Goal: Task Accomplishment & Management: Use online tool/utility

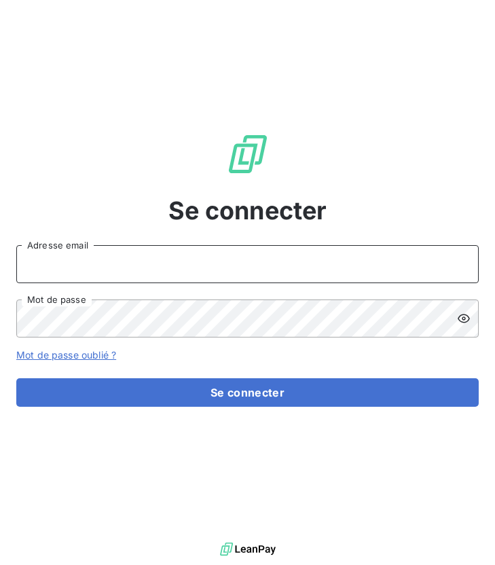
click at [88, 268] on input "Adresse email" at bounding box center [247, 264] width 462 height 38
type input "[EMAIL_ADDRESS][DOMAIN_NAME]"
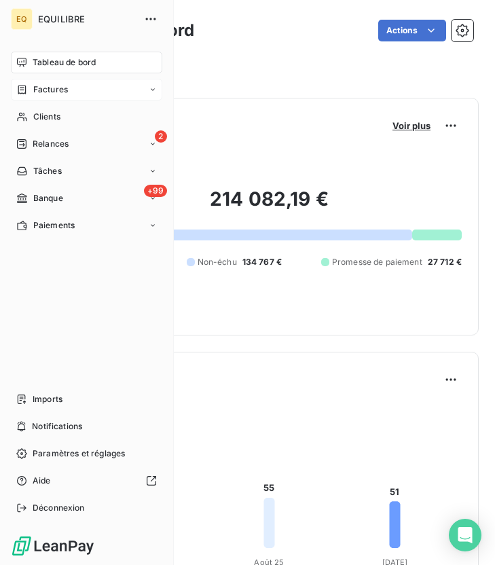
click at [39, 85] on span "Factures" at bounding box center [50, 90] width 35 height 12
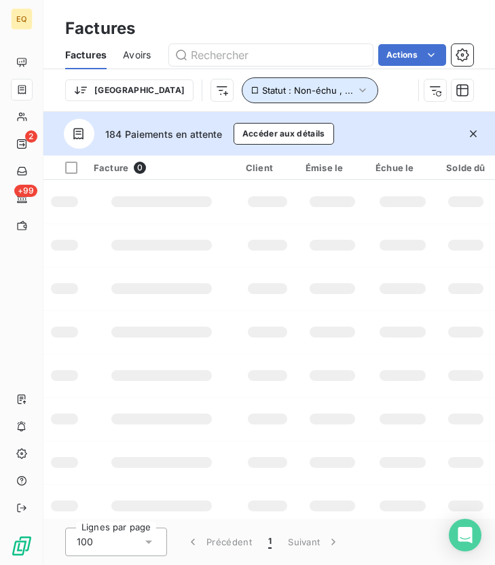
click at [281, 85] on button "Statut : Non-échu , ..." at bounding box center [310, 90] width 136 height 26
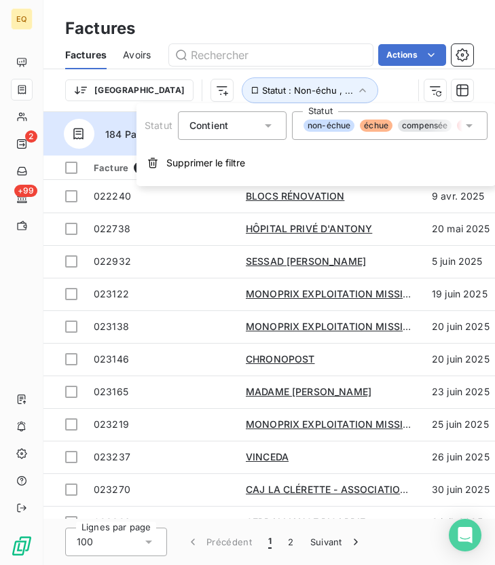
click at [457, 123] on div "non-échue échue compensée litige promesse de paiement recouvrement" at bounding box center [383, 126] width 159 height 12
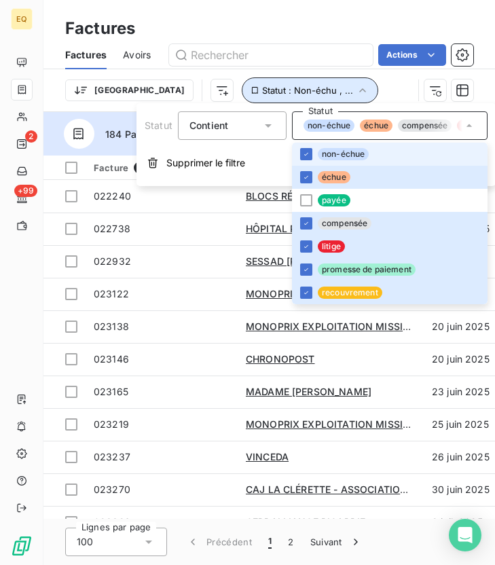
click at [271, 96] on button "Statut : Non-échu , ..." at bounding box center [310, 90] width 136 height 26
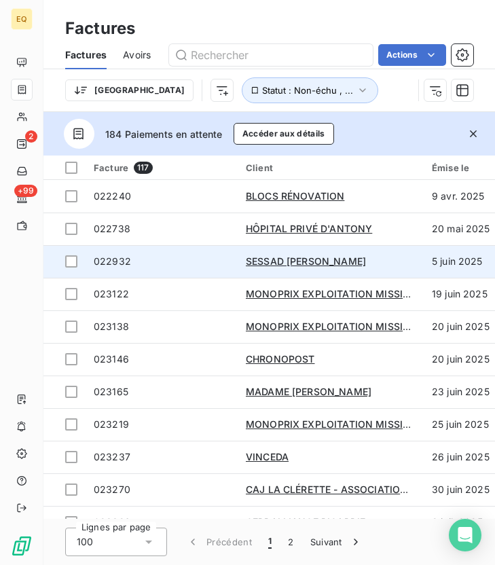
click at [113, 257] on span "022932" at bounding box center [112, 261] width 37 height 12
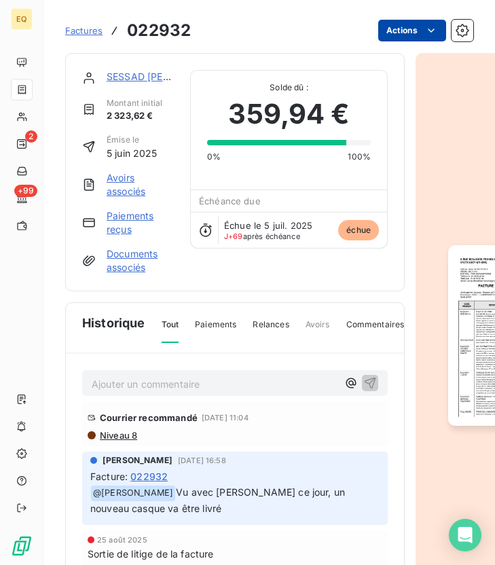
click at [422, 34] on html "EQ 2 +99 Factures 022932 Actions SESSAD [PERSON_NAME] initial 2 323,62 € Émise …" at bounding box center [247, 282] width 495 height 565
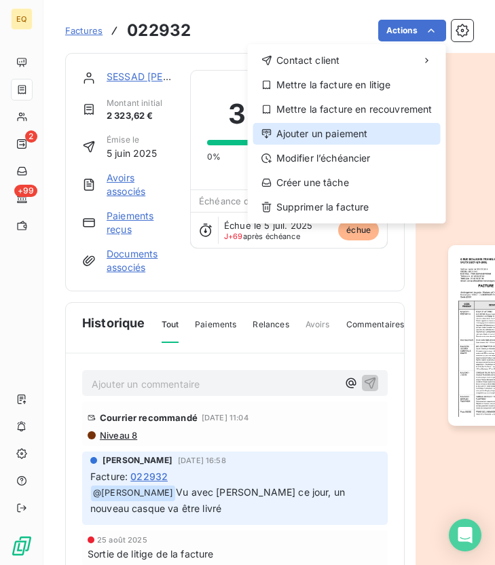
click at [309, 134] on div "Ajouter un paiement" at bounding box center [346, 134] width 187 height 22
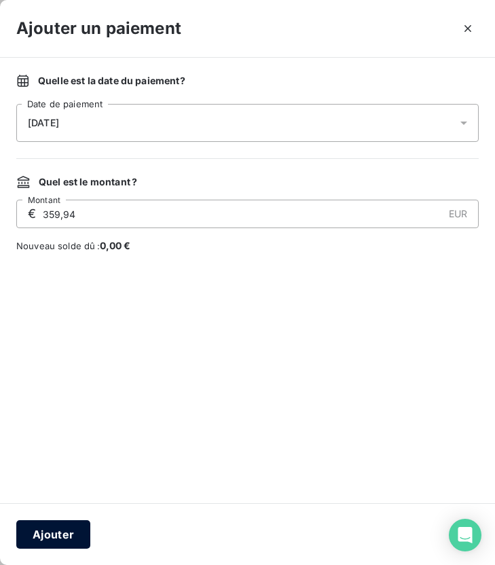
click at [56, 534] on button "Ajouter" at bounding box center [53, 534] width 74 height 29
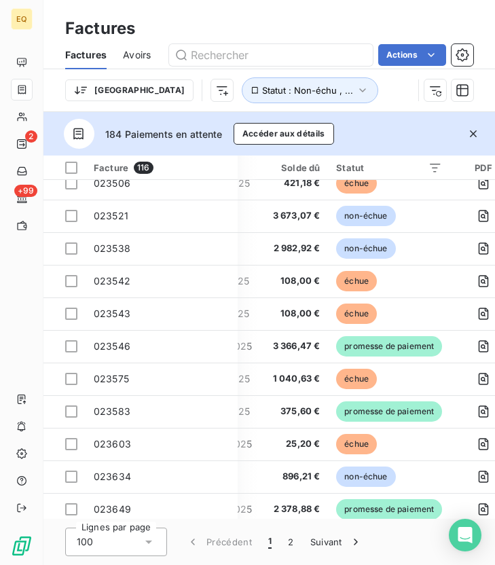
scroll to position [504, 321]
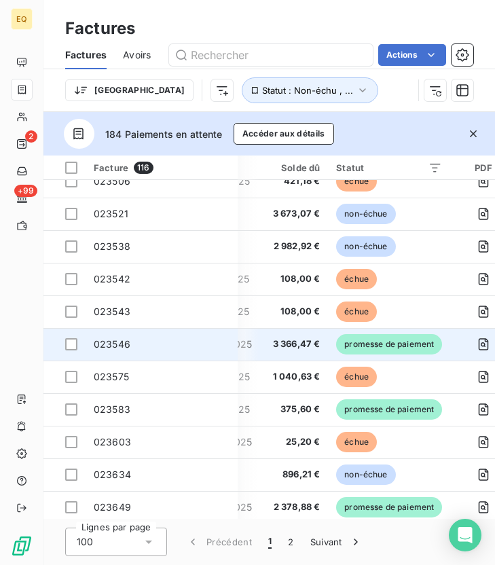
click at [115, 342] on span "023546" at bounding box center [112, 344] width 37 height 12
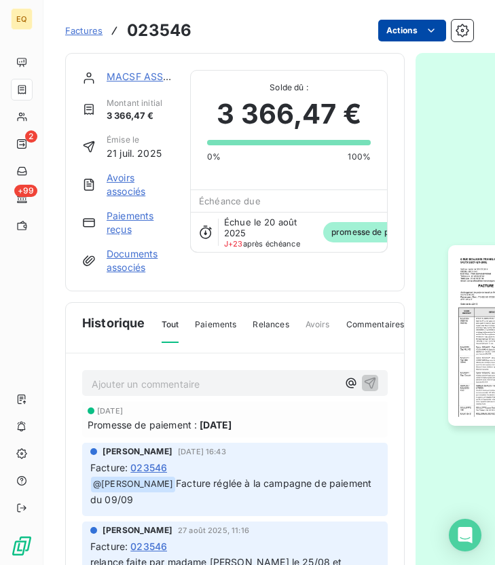
click at [406, 37] on html "EQ 2 +99 Factures 023546 Actions MACSF ASSURANCES Montant initial 3 366,47 € Ém…" at bounding box center [247, 282] width 495 height 565
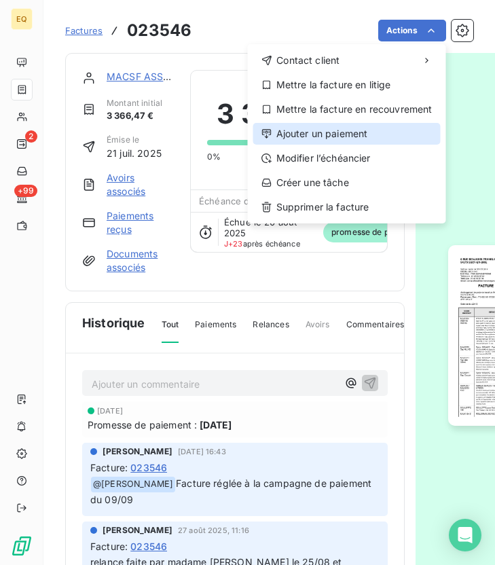
click at [304, 136] on div "Ajouter un paiement" at bounding box center [346, 134] width 187 height 22
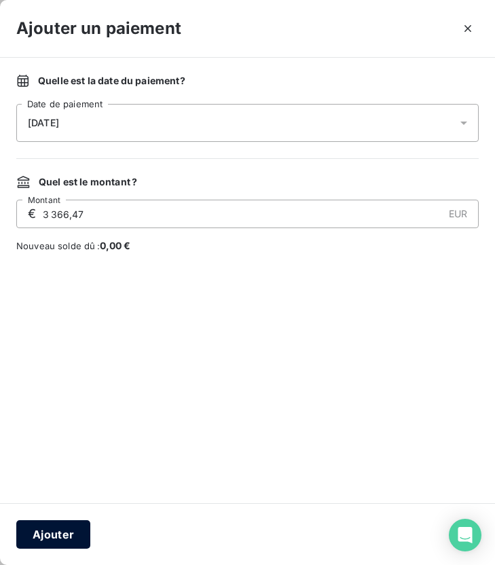
click at [41, 527] on button "Ajouter" at bounding box center [53, 534] width 74 height 29
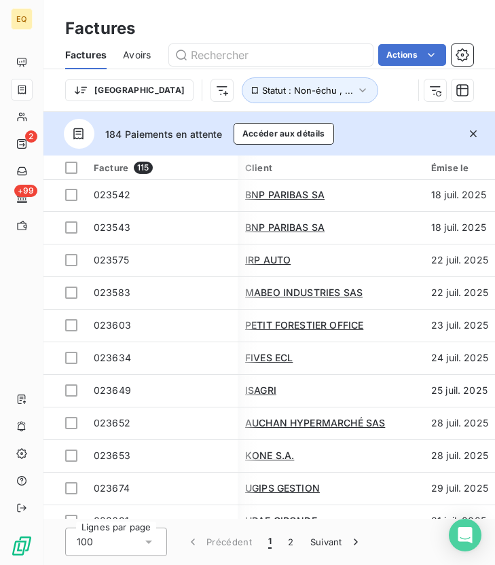
scroll to position [589, 1]
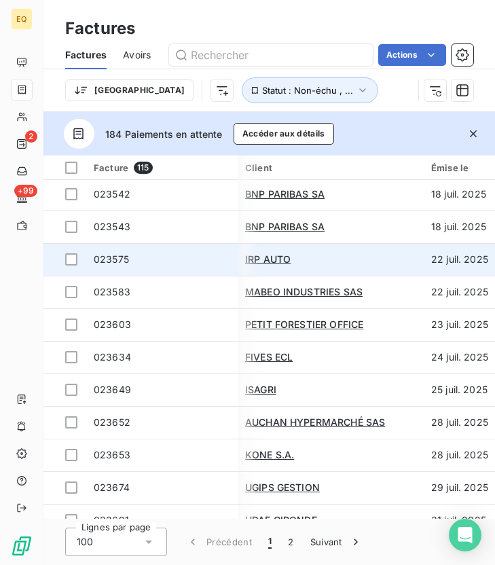
click at [121, 261] on span "023575" at bounding box center [111, 259] width 35 height 12
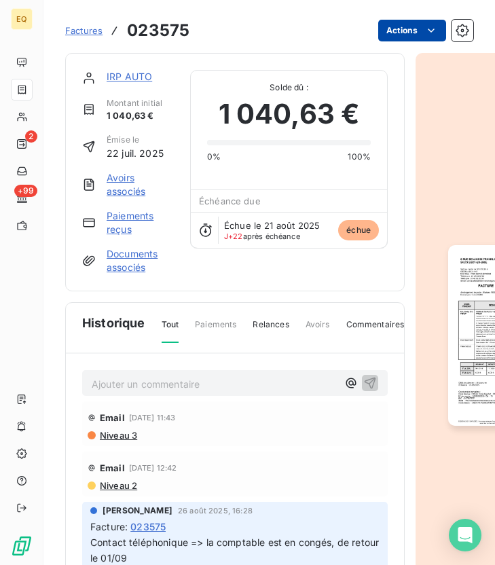
click at [424, 21] on html "EQ 2 +99 Factures 023575 Actions IRP AUTO Montant initial 1 040,63 € Émise le […" at bounding box center [247, 282] width 495 height 565
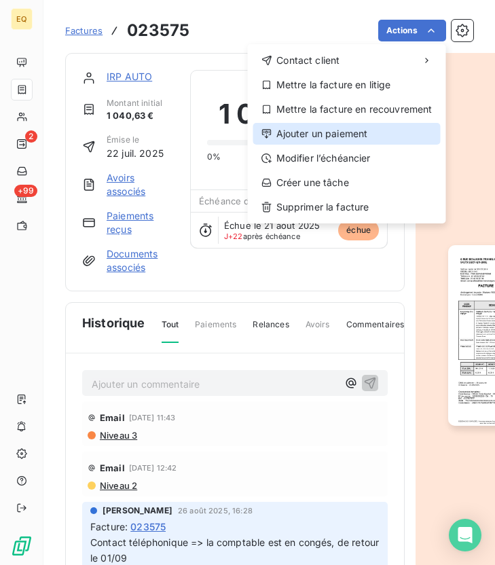
click at [306, 132] on div "Ajouter un paiement" at bounding box center [346, 134] width 187 height 22
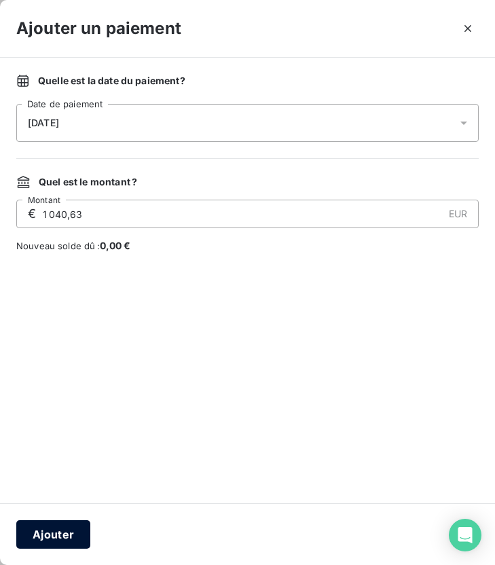
click at [58, 520] on button "Ajouter" at bounding box center [53, 534] width 74 height 29
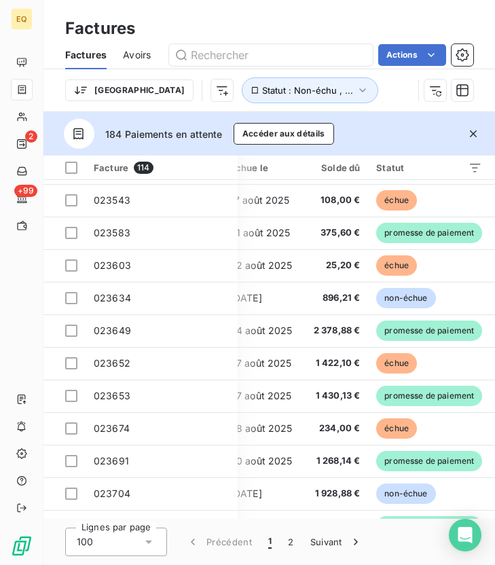
scroll to position [615, 192]
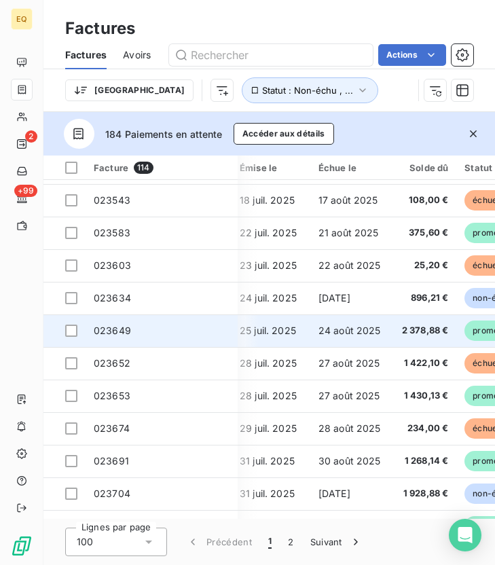
click at [111, 331] on span "023649" at bounding box center [112, 331] width 37 height 12
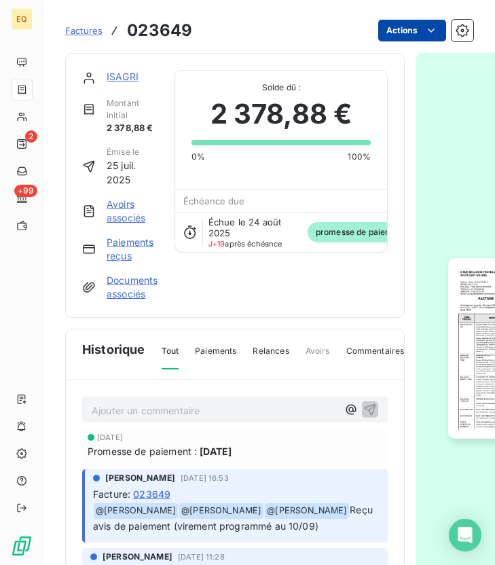
click at [412, 35] on html "EQ 2 +99 Factures 023649 Actions ISAGRI Montant initial 2 378,88 € Émise le [DA…" at bounding box center [247, 282] width 495 height 565
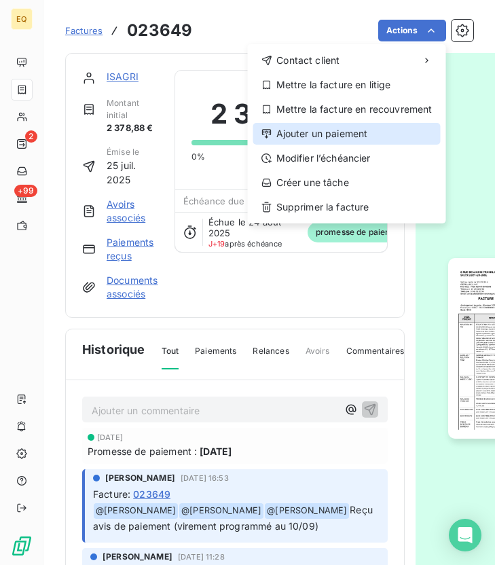
click at [316, 139] on div "Ajouter un paiement" at bounding box center [346, 134] width 187 height 22
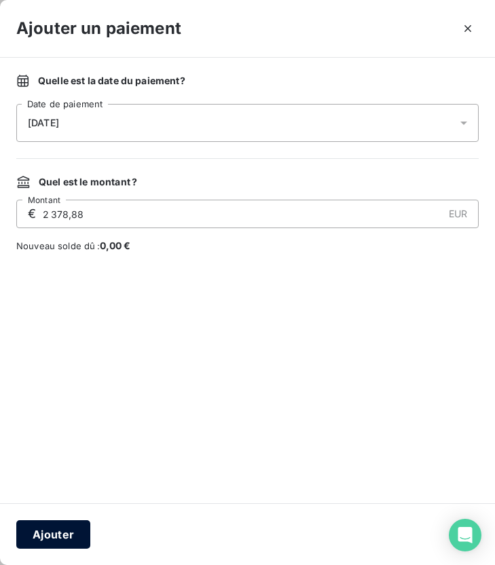
click at [60, 531] on button "Ajouter" at bounding box center [53, 534] width 74 height 29
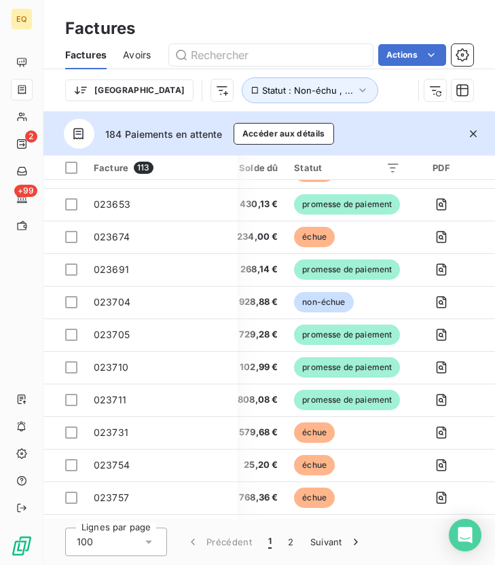
scroll to position [787, 363]
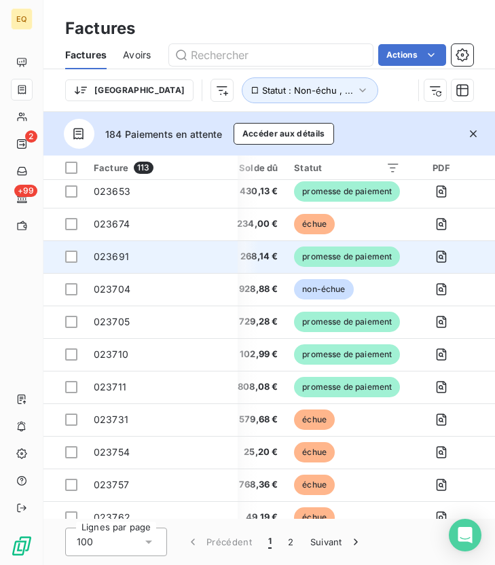
click at [108, 259] on span "023691" at bounding box center [111, 257] width 35 height 12
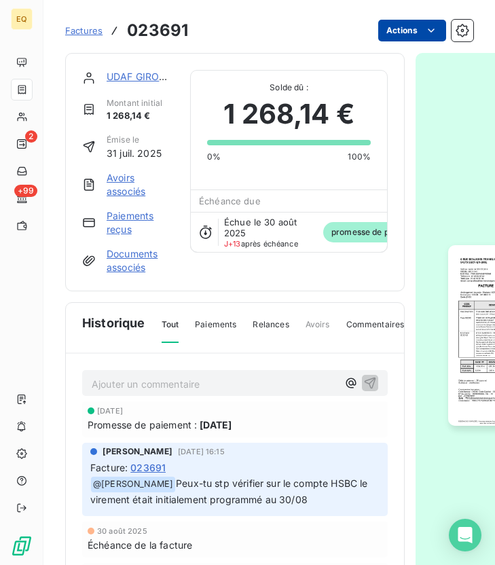
click at [408, 31] on html "EQ 2 +99 Factures 023691 Actions UDAF GIRONDE Montant initial 1 268,14 € Émise …" at bounding box center [247, 282] width 495 height 565
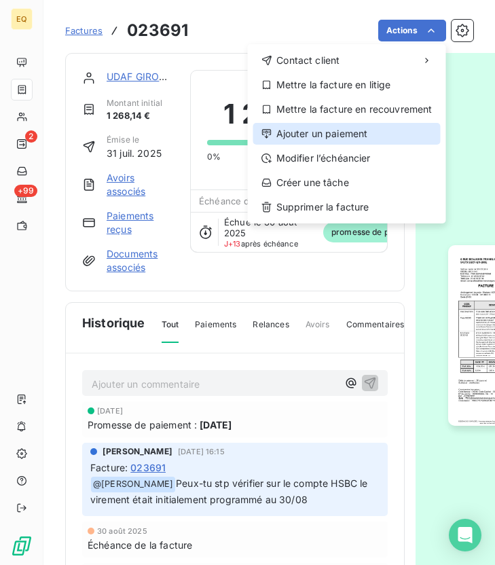
click at [310, 133] on div "Ajouter un paiement" at bounding box center [346, 134] width 187 height 22
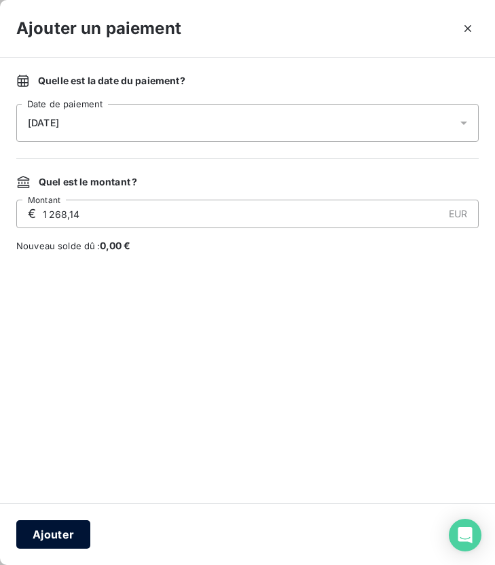
click at [59, 527] on button "Ajouter" at bounding box center [53, 534] width 74 height 29
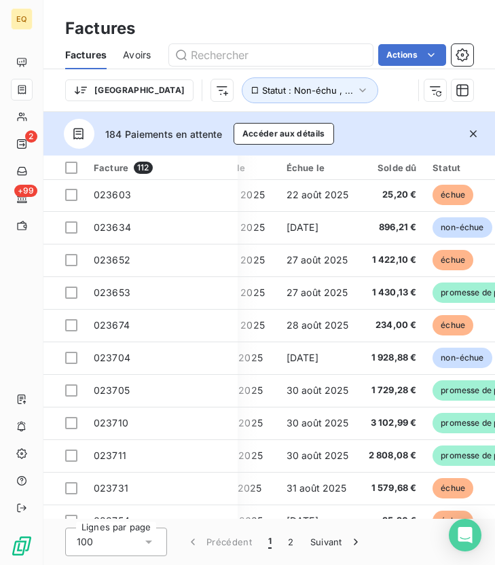
scroll to position [686, 229]
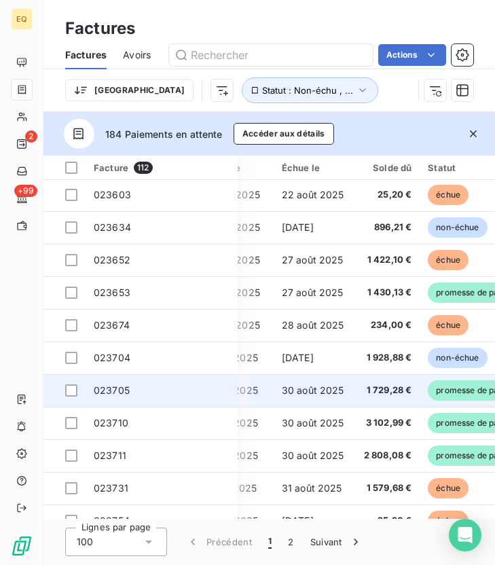
click at [121, 389] on span "023705" at bounding box center [112, 390] width 36 height 12
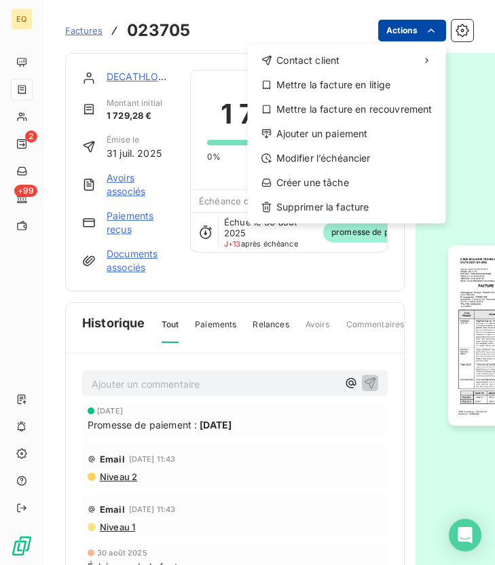
click at [417, 30] on html "EQ 2 +99 Factures 023705 Actions Contact client Mettre la facture en litige Met…" at bounding box center [247, 282] width 495 height 565
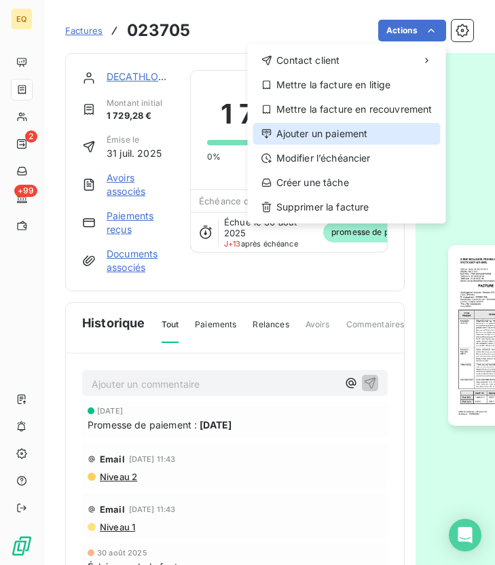
click at [302, 133] on div "Ajouter un paiement" at bounding box center [346, 134] width 187 height 22
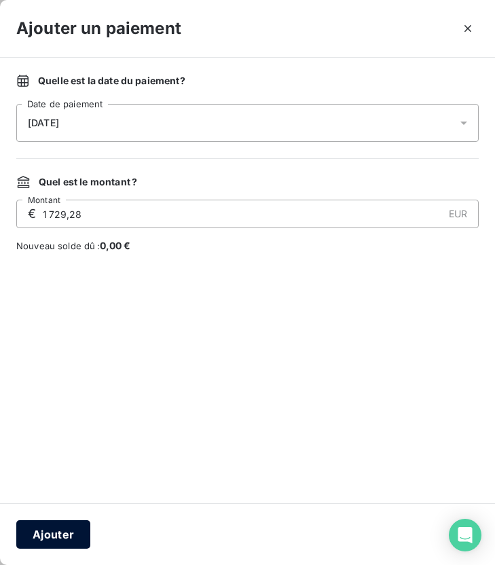
click at [68, 526] on button "Ajouter" at bounding box center [53, 534] width 74 height 29
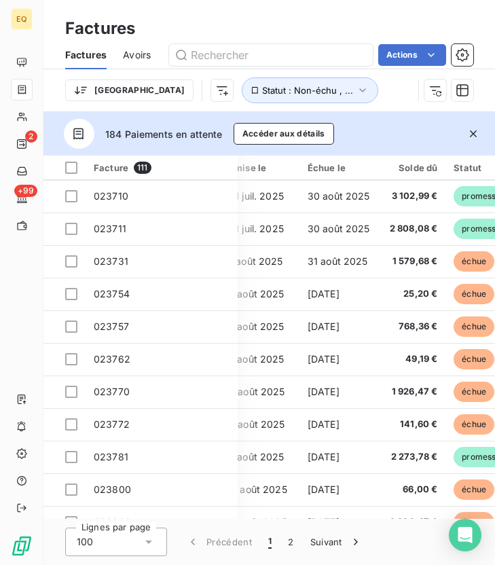
scroll to position [880, 327]
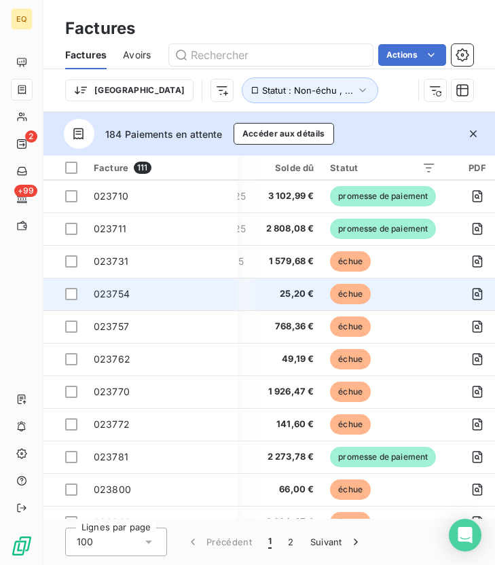
click at [117, 297] on span "023754" at bounding box center [112, 294] width 36 height 12
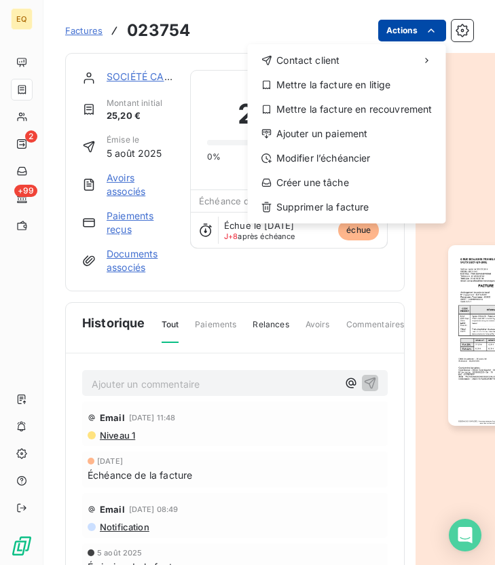
click at [428, 21] on html "EQ 2 +99 Factures 023754 Actions Contact client Mettre la facture en litige Met…" at bounding box center [247, 282] width 495 height 565
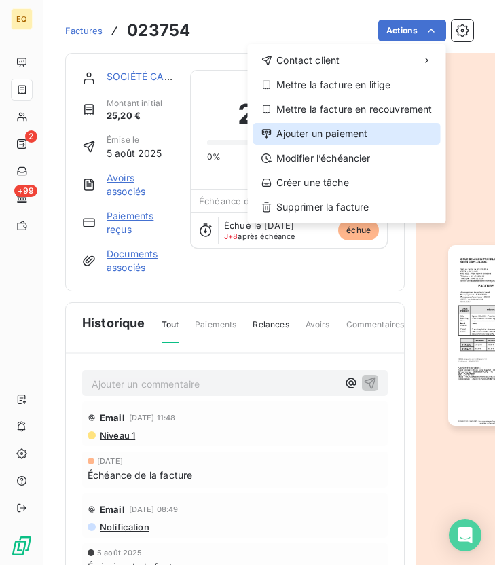
click at [338, 126] on div "Ajouter un paiement" at bounding box center [346, 134] width 187 height 22
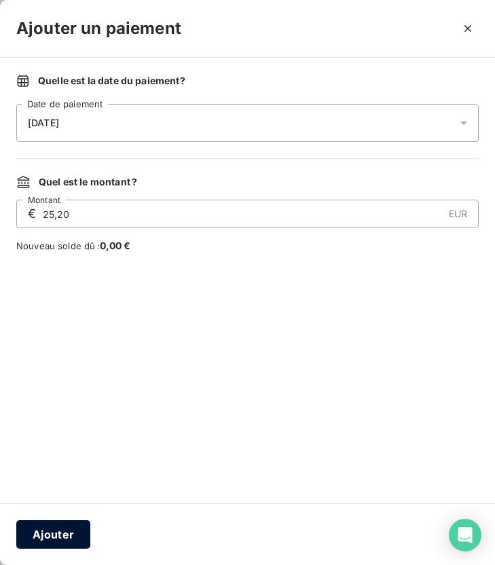
click at [50, 536] on button "Ajouter" at bounding box center [53, 534] width 74 height 29
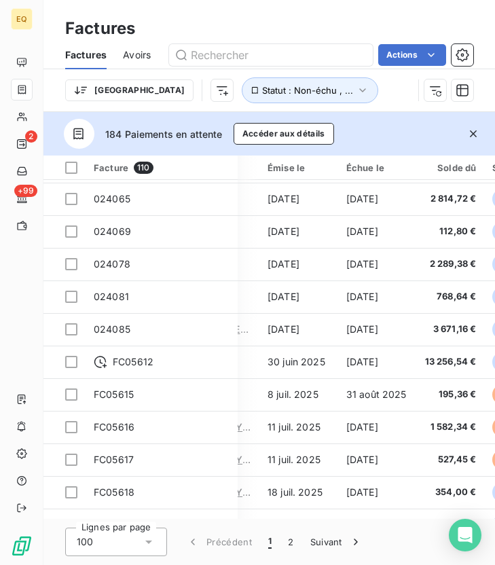
scroll to position [2926, 164]
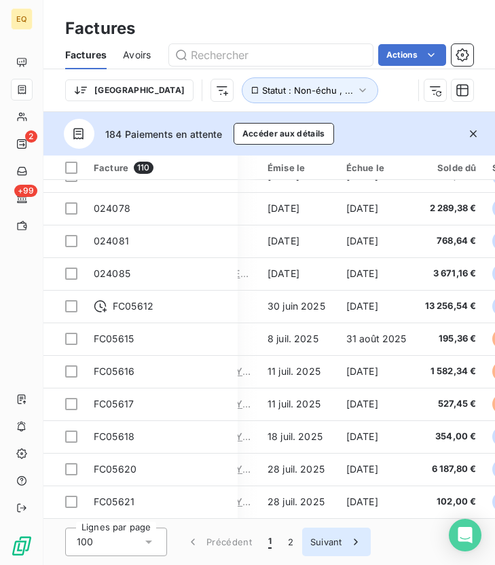
click at [321, 545] on button "Suivant" at bounding box center [336, 542] width 69 height 29
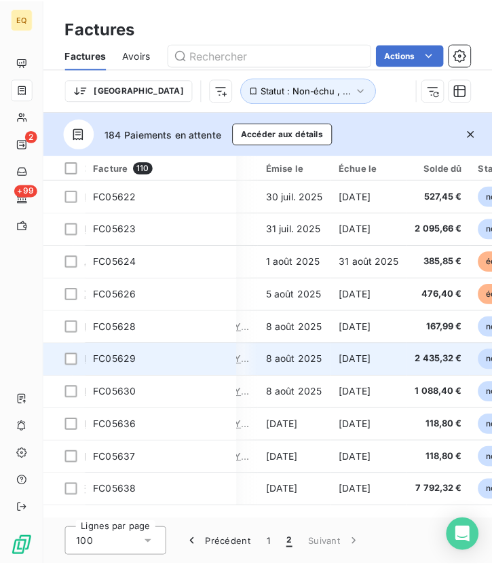
scroll to position [0, 164]
